Goal: Navigation & Orientation: Find specific page/section

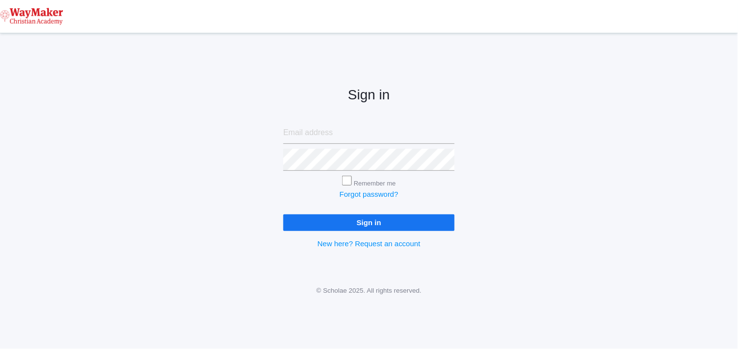
type input "[EMAIL_ADDRESS][DOMAIN_NAME]"
click at [358, 226] on input "Sign in" at bounding box center [369, 222] width 171 height 16
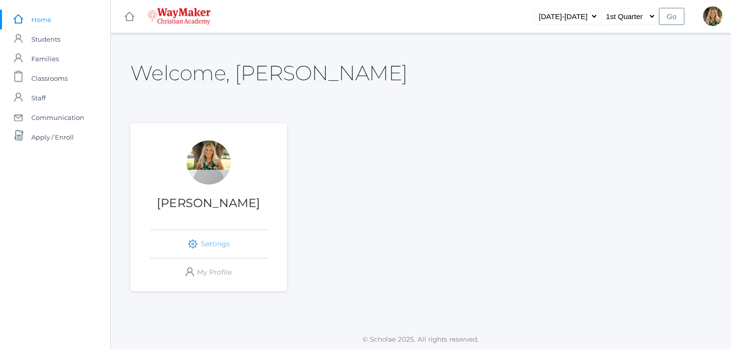
click at [204, 242] on link "icons/ui/navigation/settings Created with Sketch. Settings" at bounding box center [209, 244] width 118 height 28
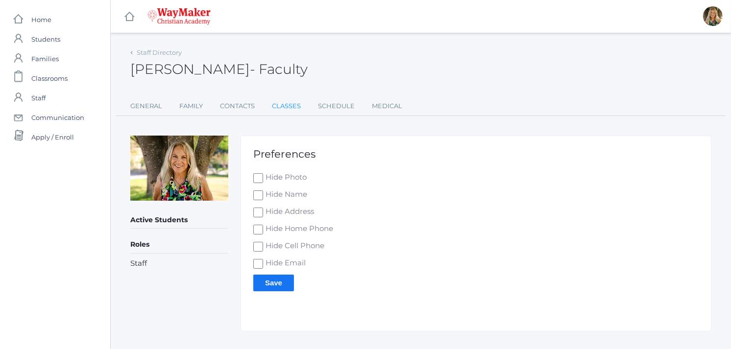
click at [287, 104] on link "Classes" at bounding box center [286, 106] width 29 height 20
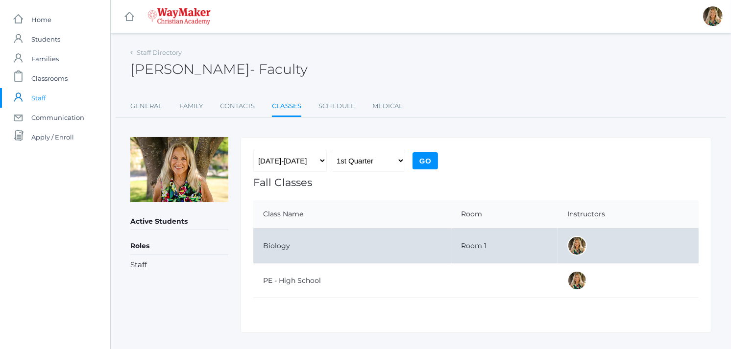
click at [286, 246] on td "Biology" at bounding box center [352, 246] width 198 height 35
